Goal: Check status: Check status

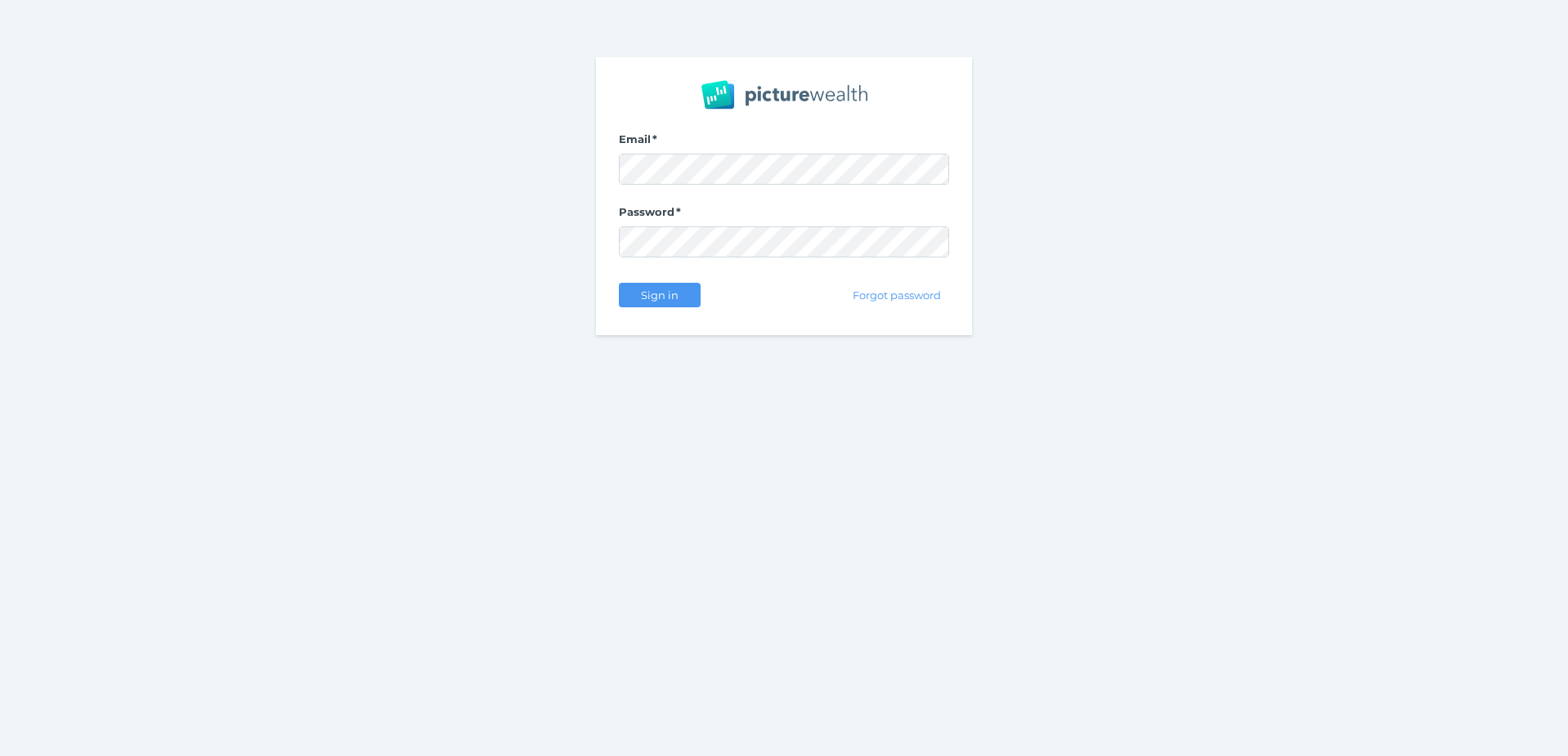
click at [0, 755] on nordpass-portal at bounding box center [0, 756] width 0 height 0
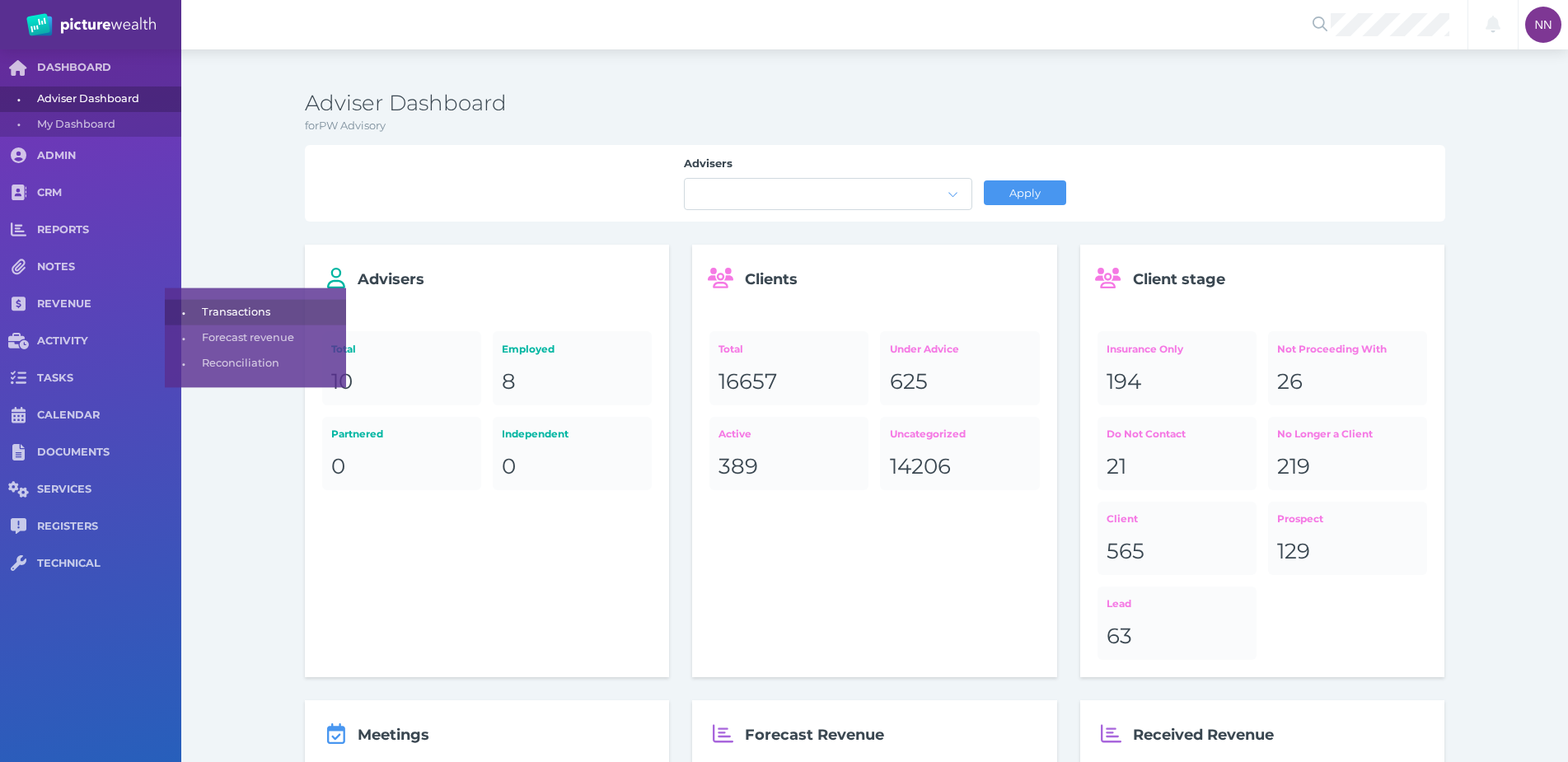
click at [229, 309] on span "Transactions" at bounding box center [271, 310] width 138 height 25
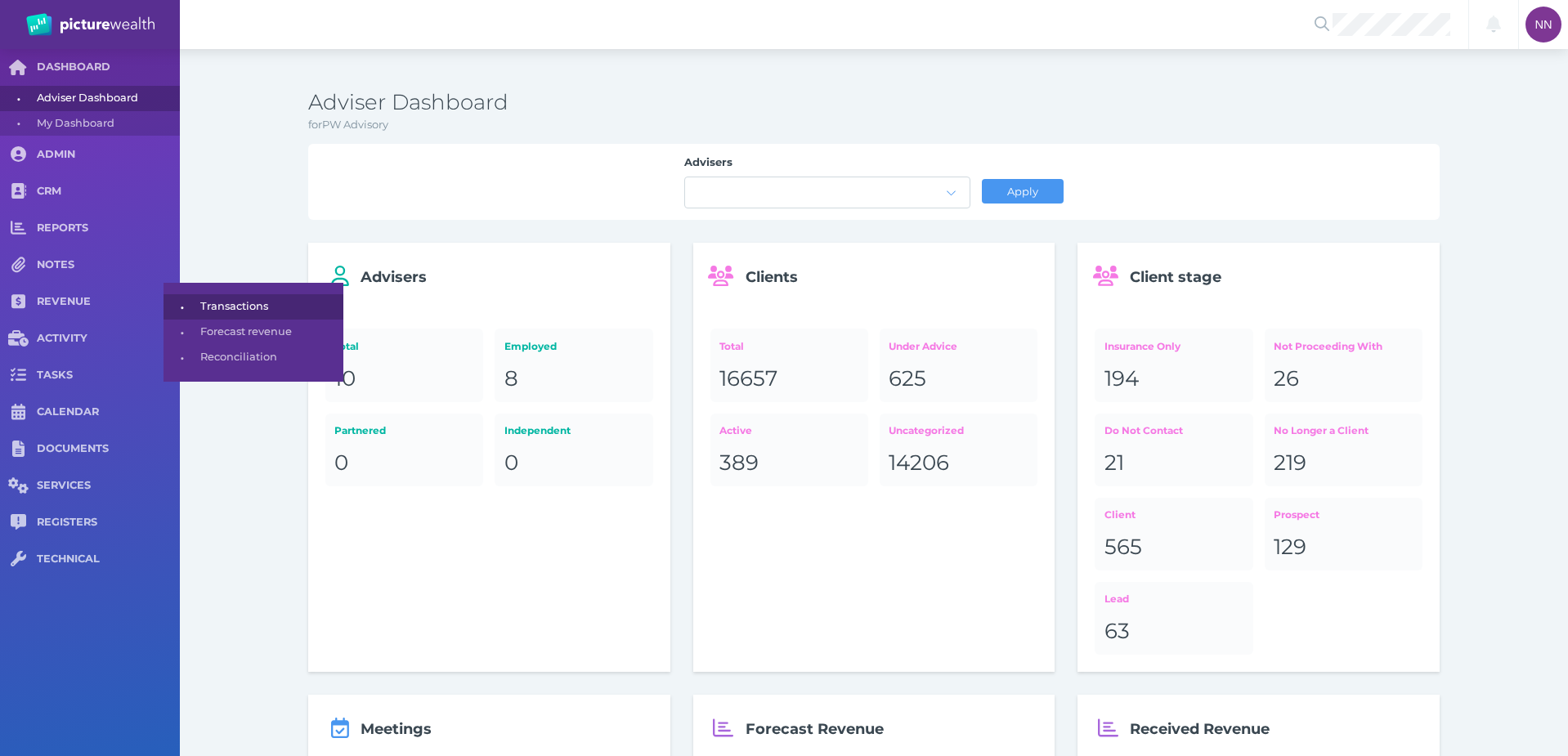
select select "25"
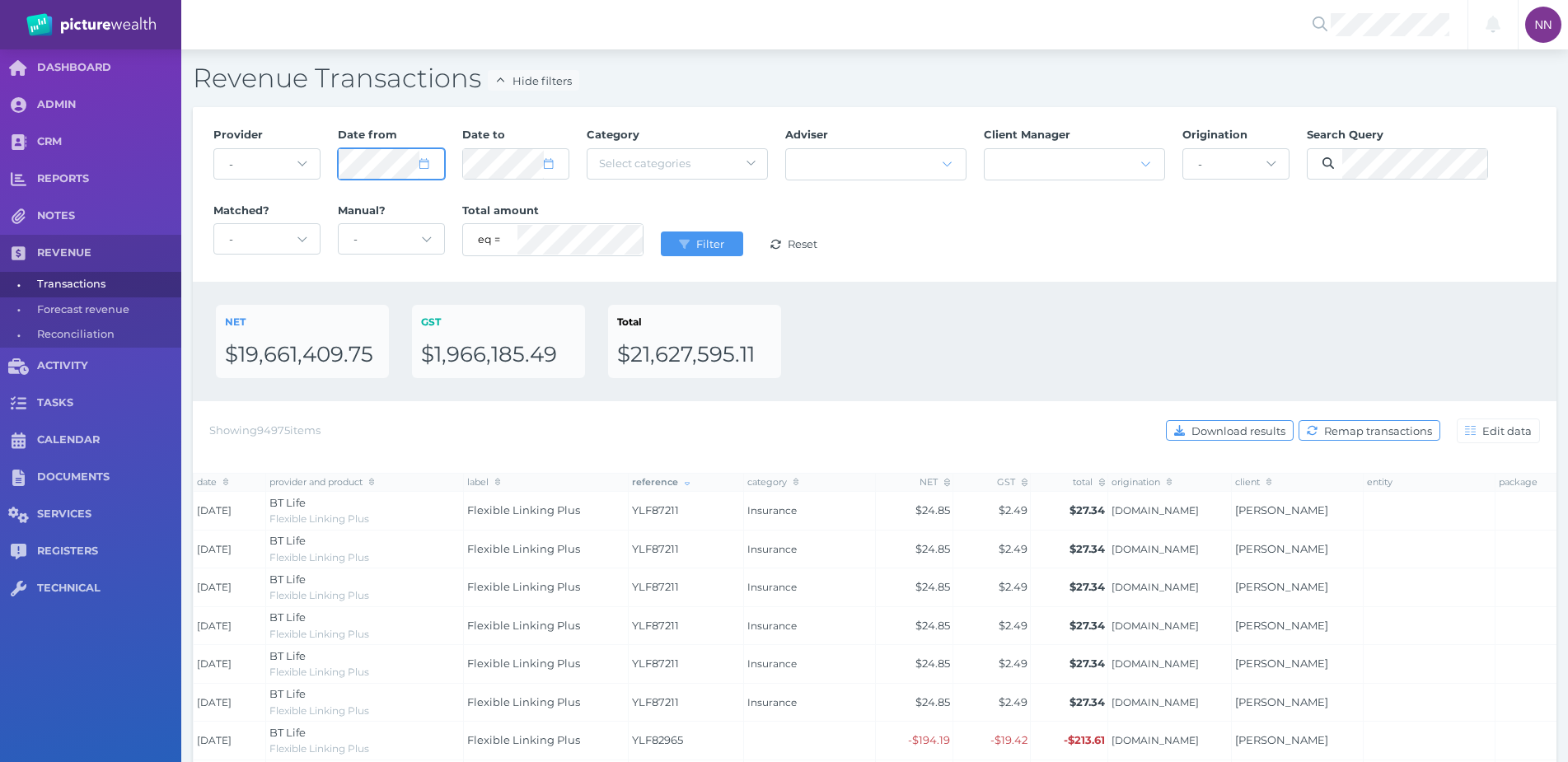
select select "2025"
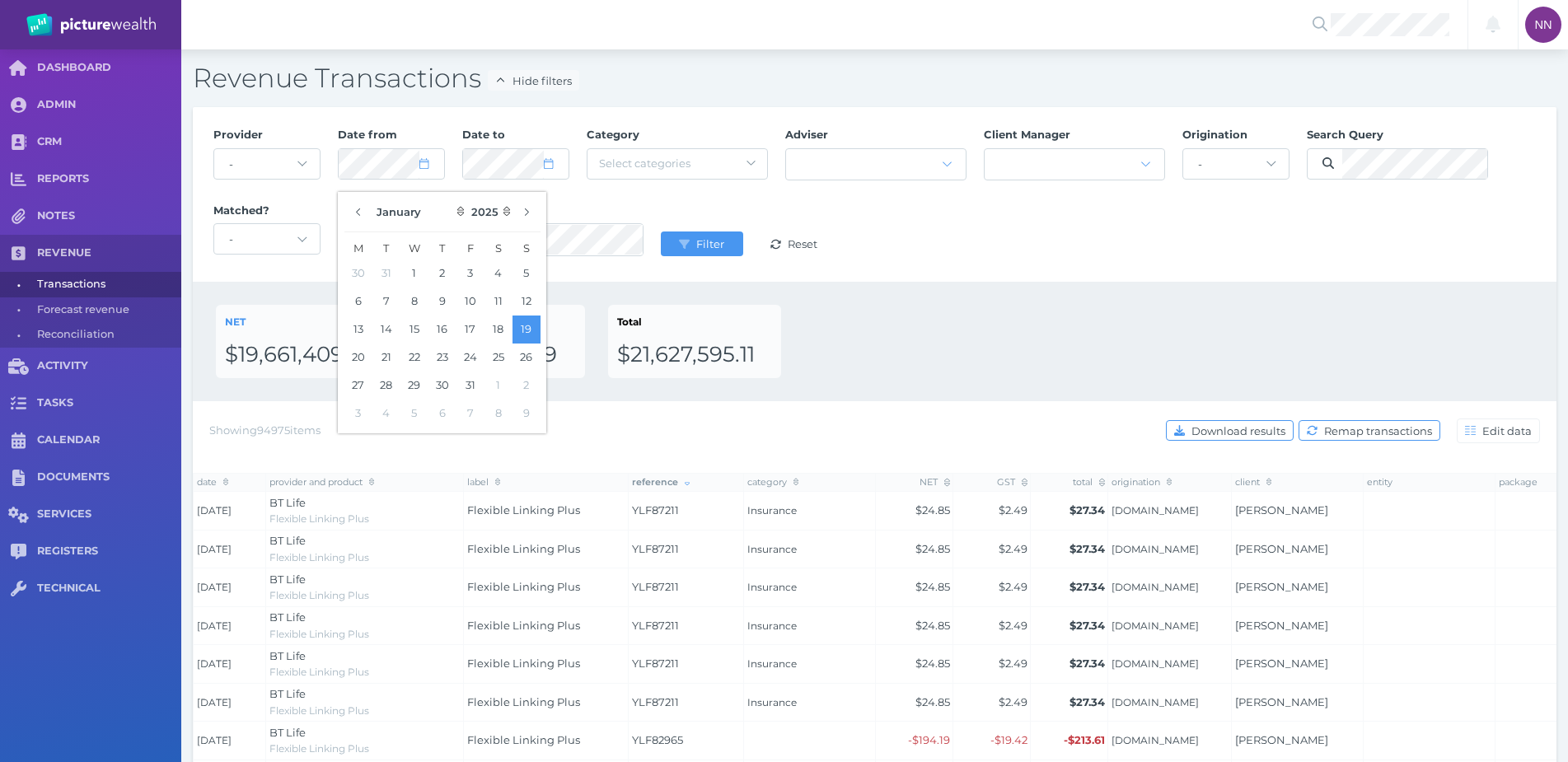
click at [337, 217] on div "January February March April May June July August September October November [D…" at bounding box center [442, 312] width 208 height 241
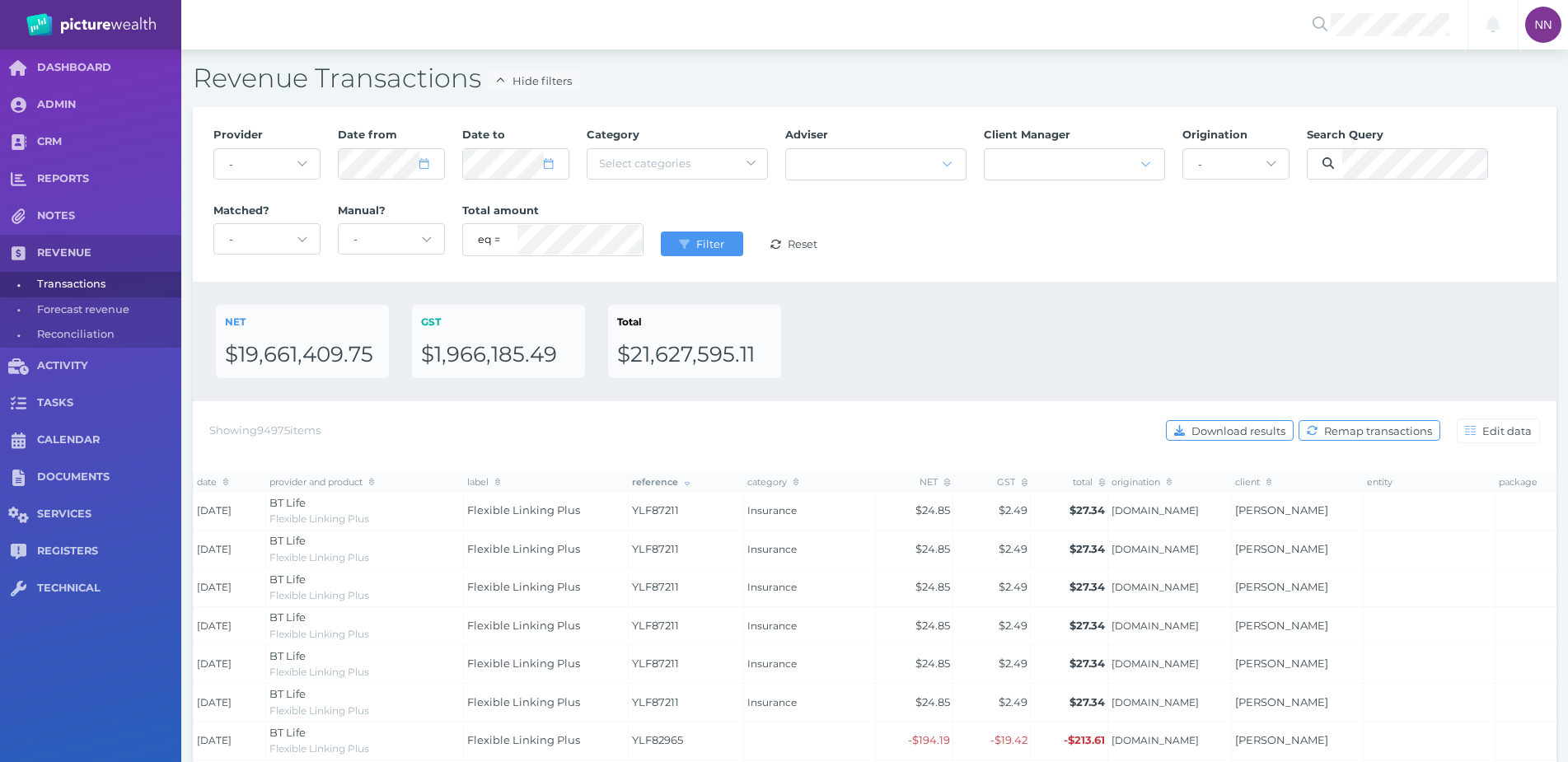
click at [346, 217] on div "Manual? - manually entered transactions only imported transactions only" at bounding box center [390, 232] width 125 height 75
select select "2025"
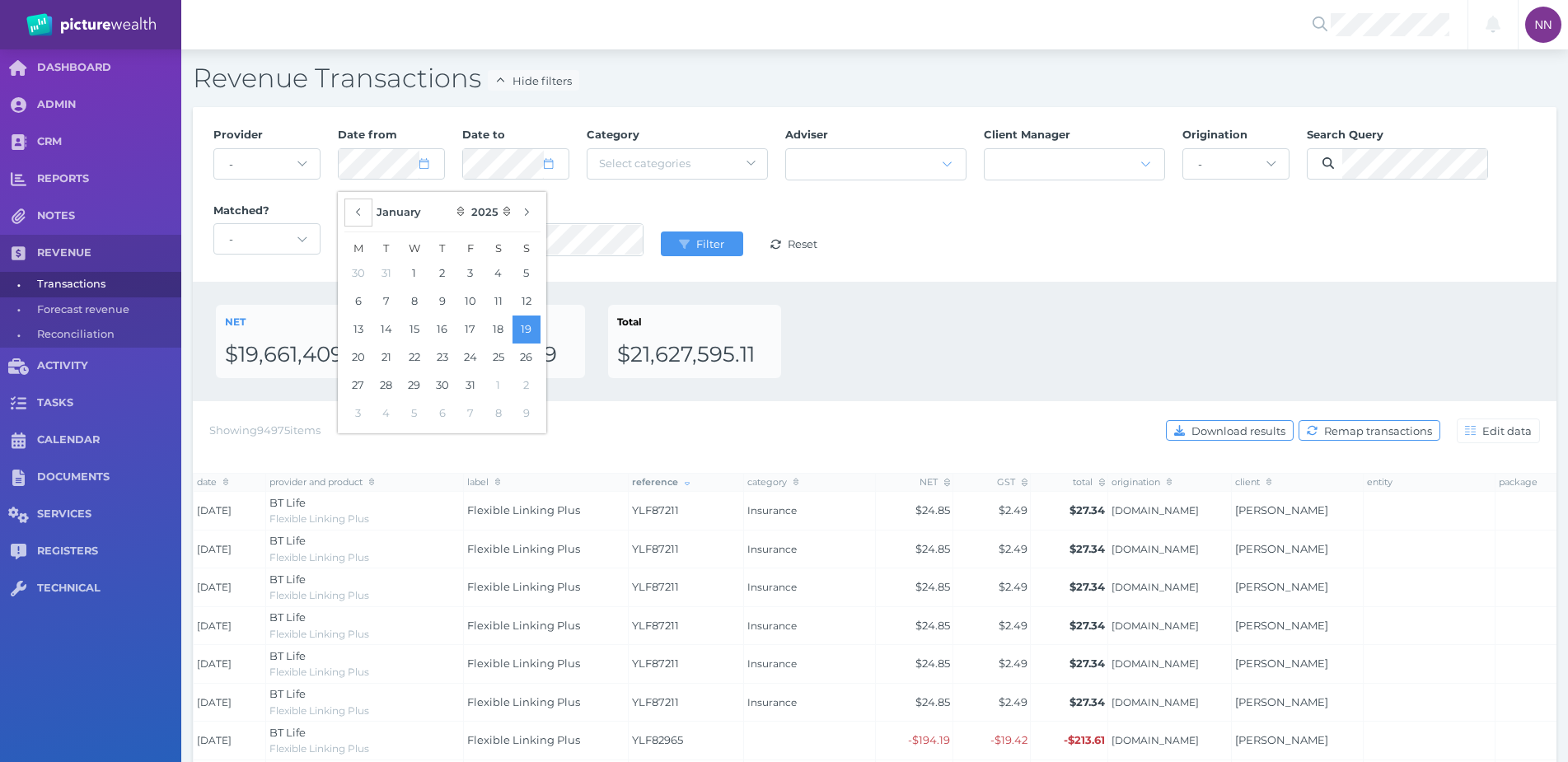
click at [357, 203] on button "button" at bounding box center [358, 212] width 28 height 28
select select "11"
select select "2024"
click at [357, 203] on button "button" at bounding box center [358, 212] width 28 height 28
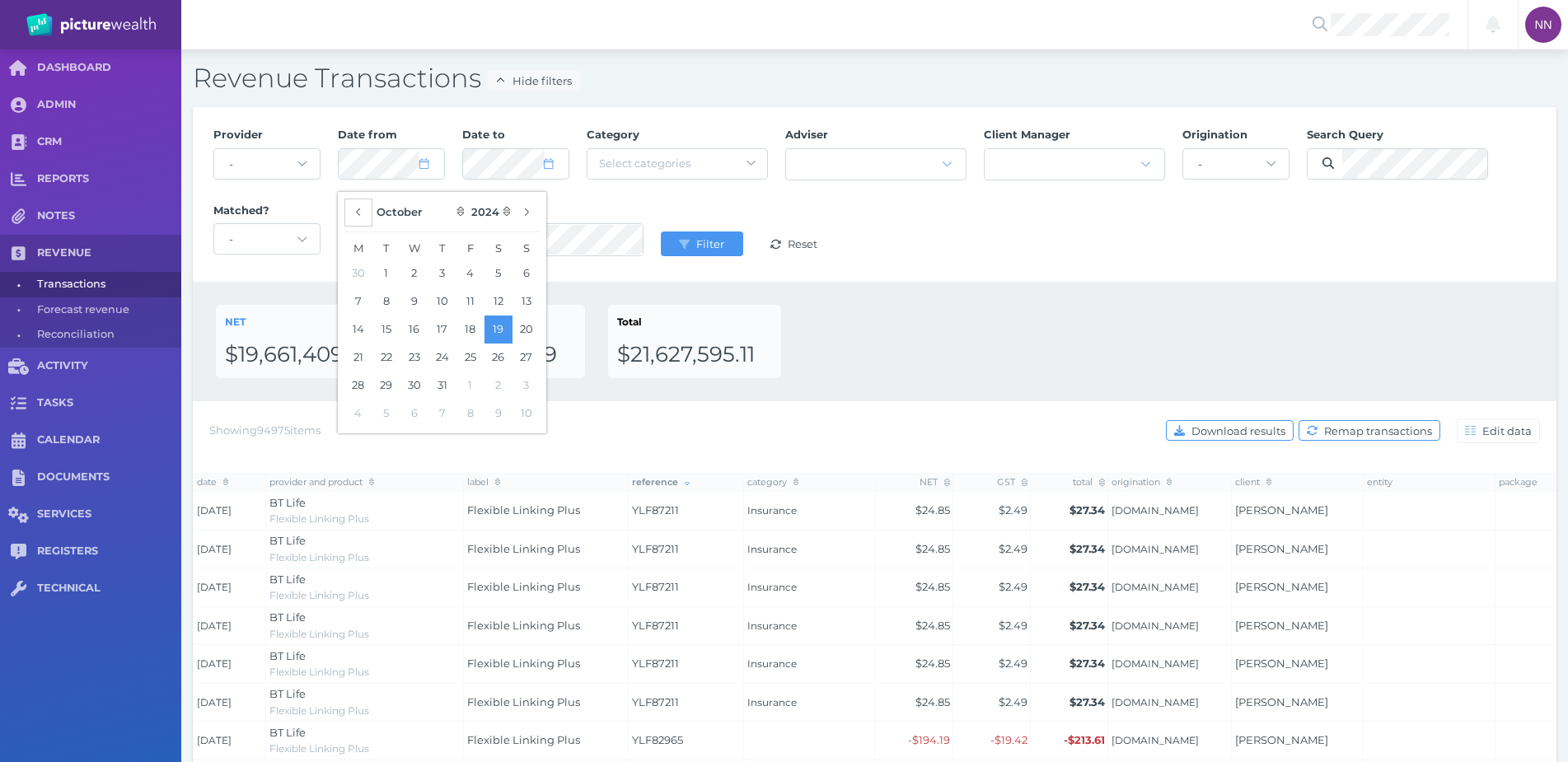
click at [357, 203] on button "button" at bounding box center [358, 212] width 28 height 28
select select "5"
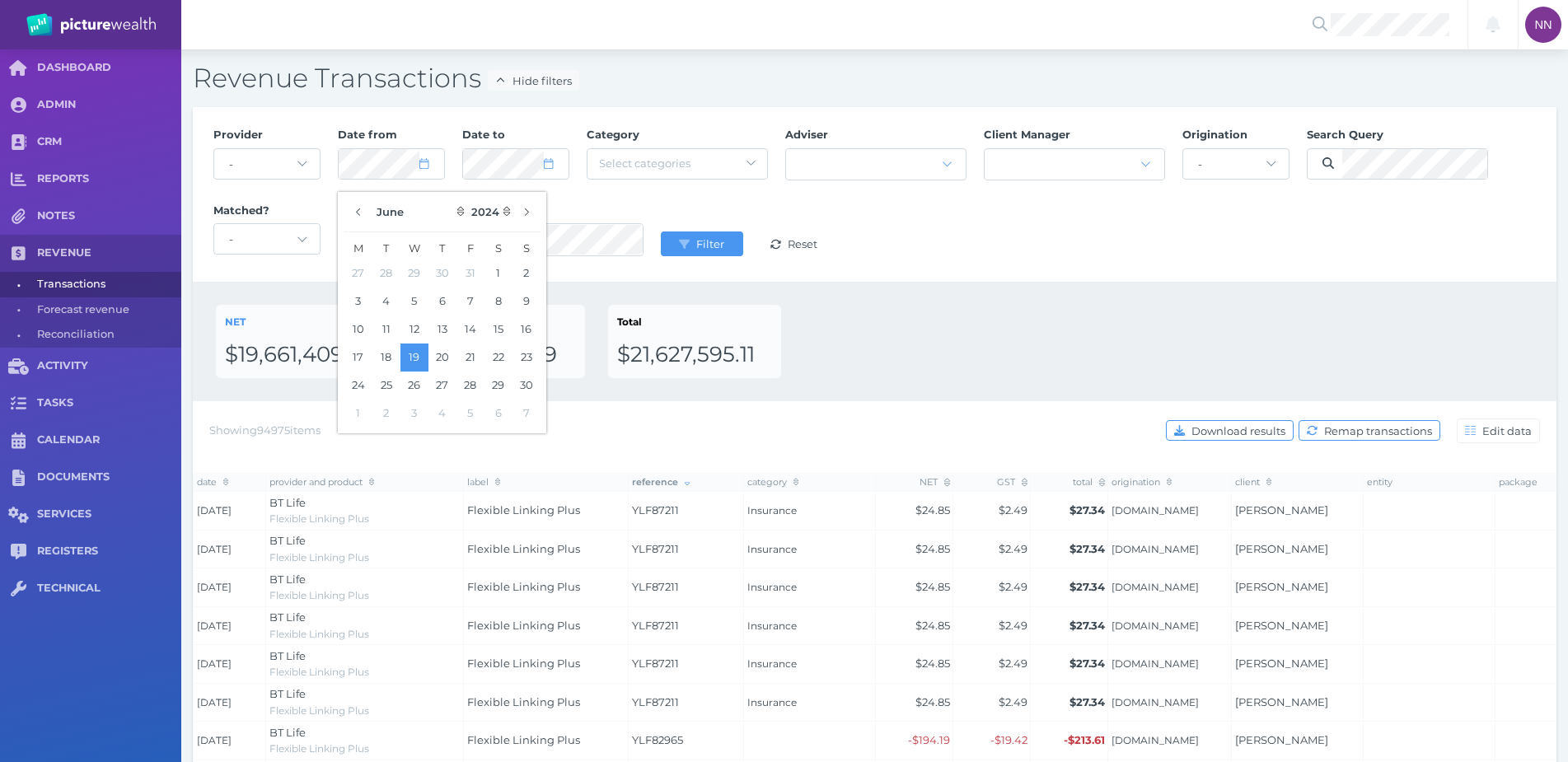
click at [1010, 297] on div "NET $19,661,409.75 GST $1,966,185.49 Total $21,627,595.11" at bounding box center [875, 341] width 1364 height 119
